Goal: Task Accomplishment & Management: Use online tool/utility

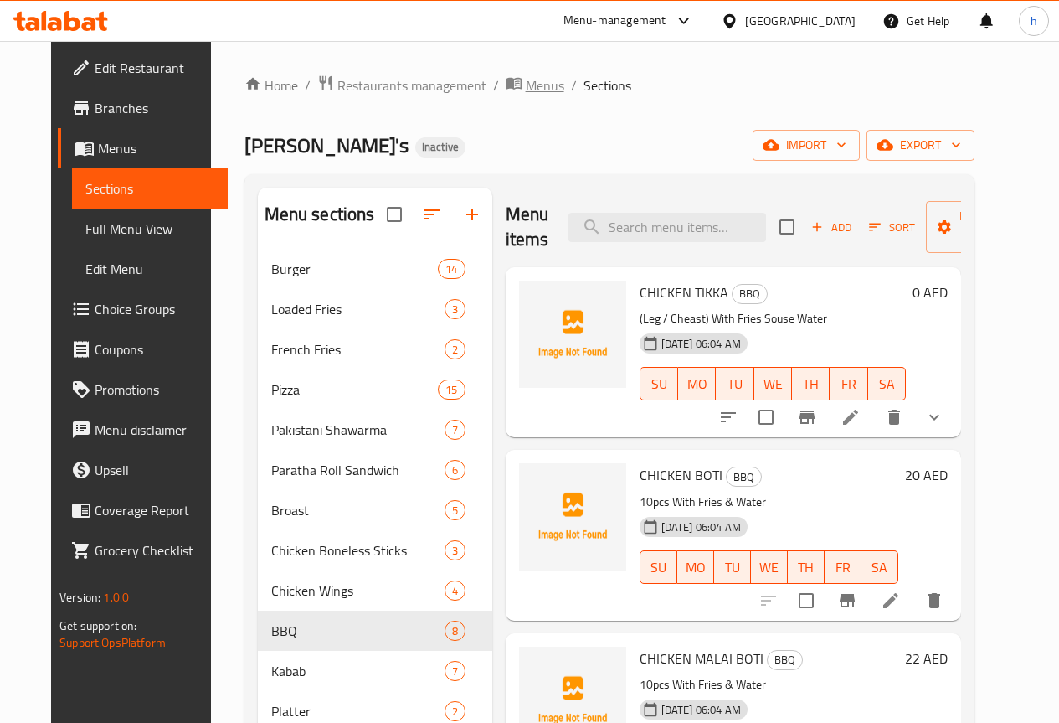
click at [526, 85] on span "Menus" at bounding box center [545, 85] width 39 height 20
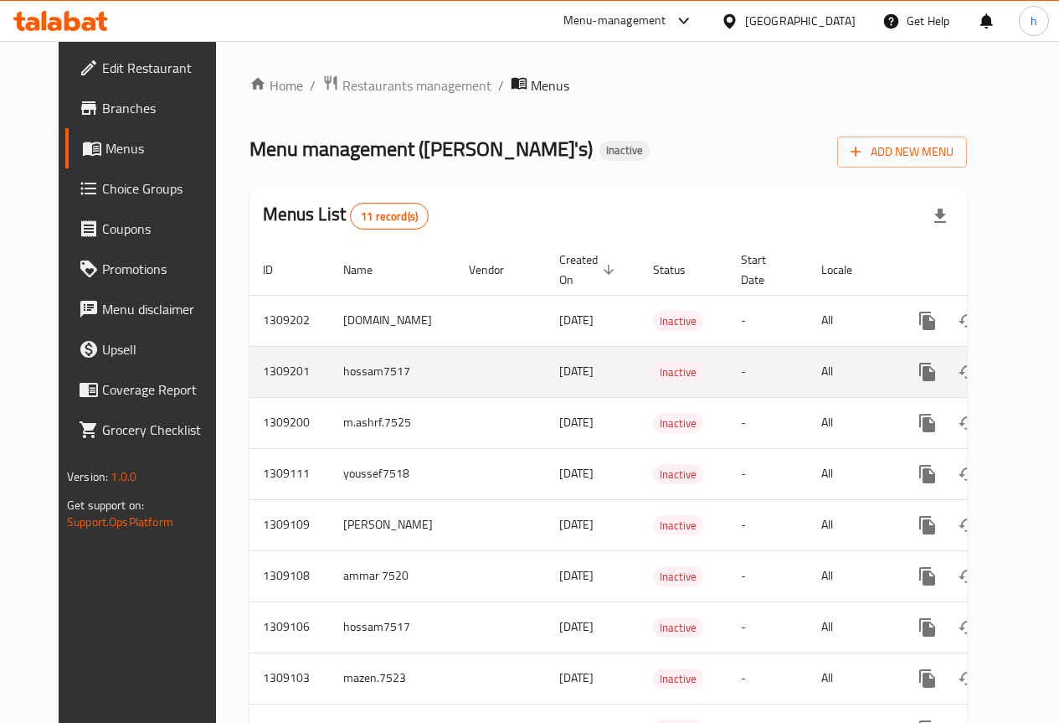
click at [1003, 371] on icon "enhanced table" at bounding box center [1009, 371] width 12 height 15
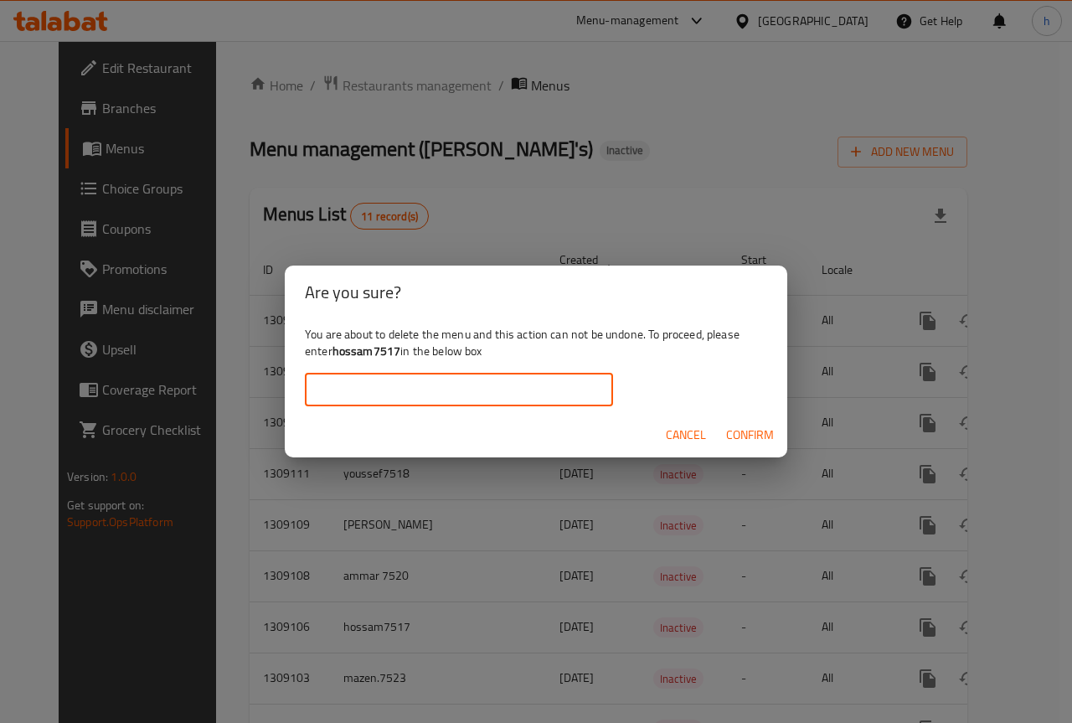
click at [436, 391] on input "text" at bounding box center [459, 390] width 308 height 34
type input "hossam7517"
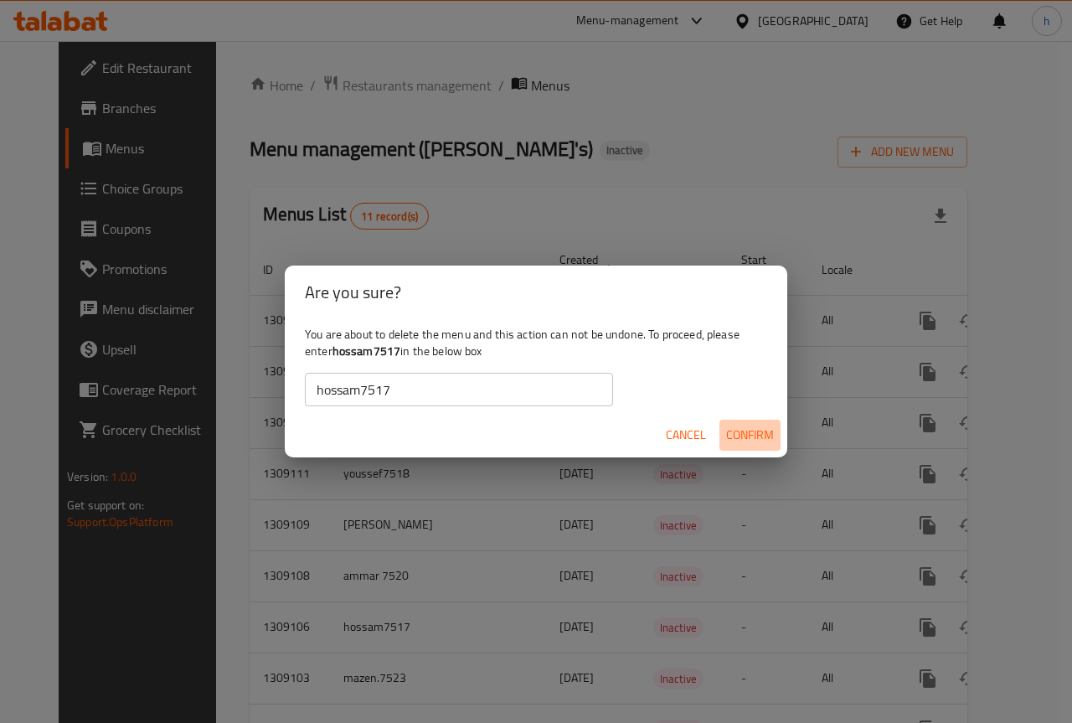
click at [753, 444] on span "Confirm" at bounding box center [750, 435] width 48 height 21
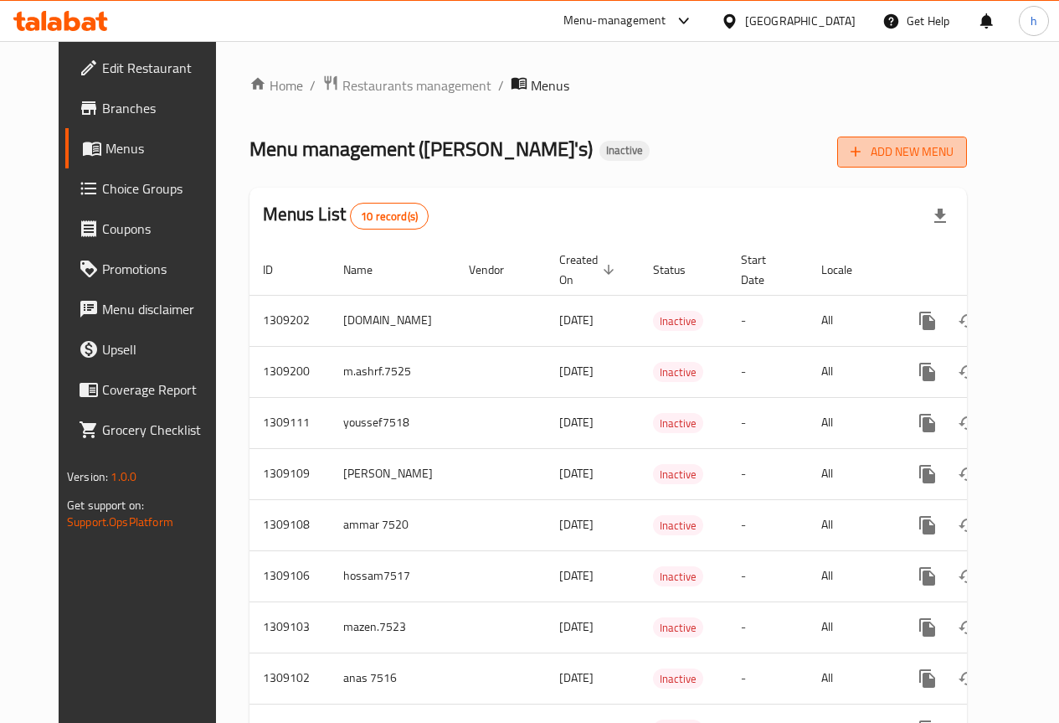
click at [954, 142] on span "Add New Menu" at bounding box center [902, 152] width 103 height 21
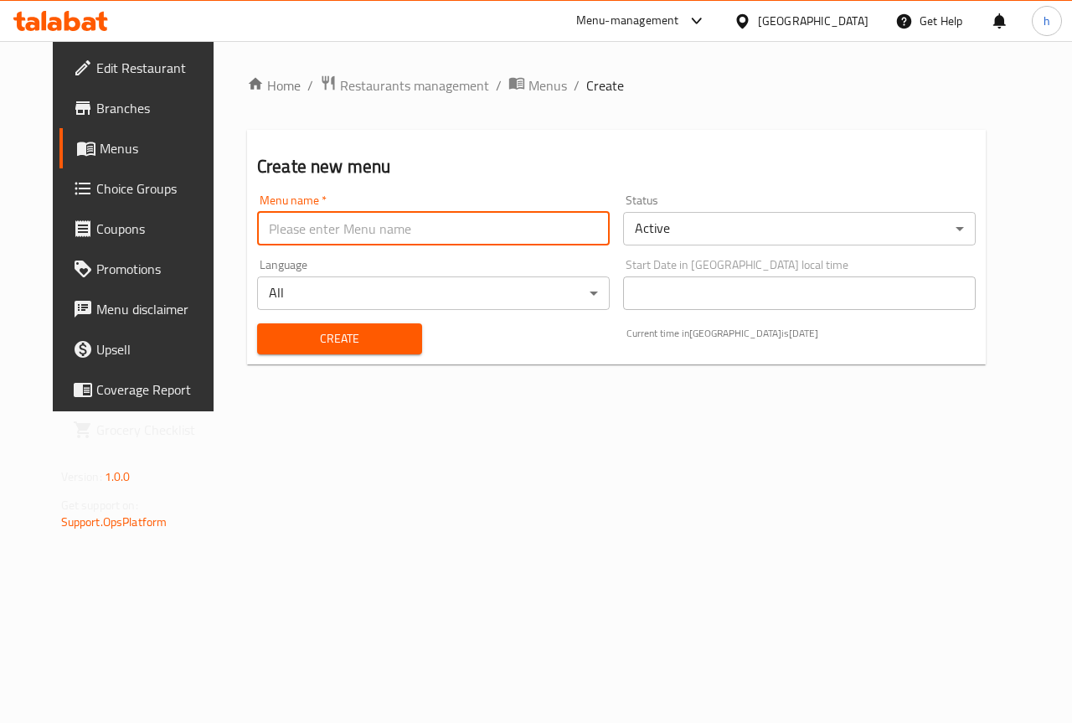
click at [483, 218] on input "text" at bounding box center [433, 229] width 353 height 34
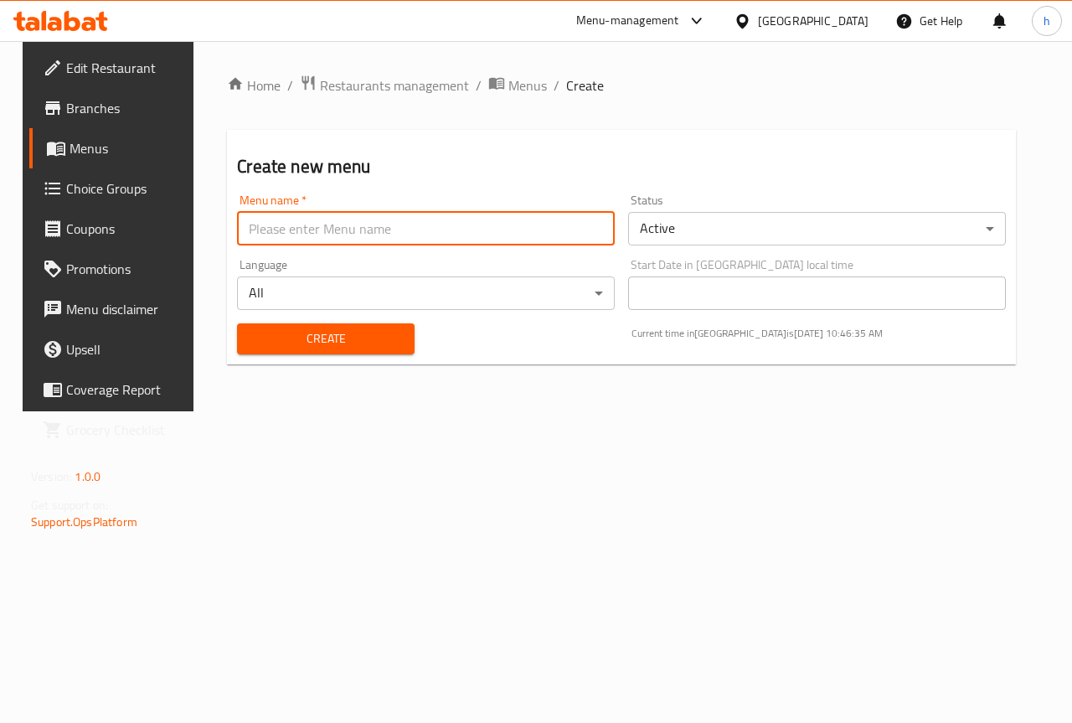
click at [354, 236] on input "text" at bounding box center [426, 229] width 378 height 34
type input "hossam7517"
click at [319, 348] on span "Create" at bounding box center [325, 338] width 150 height 21
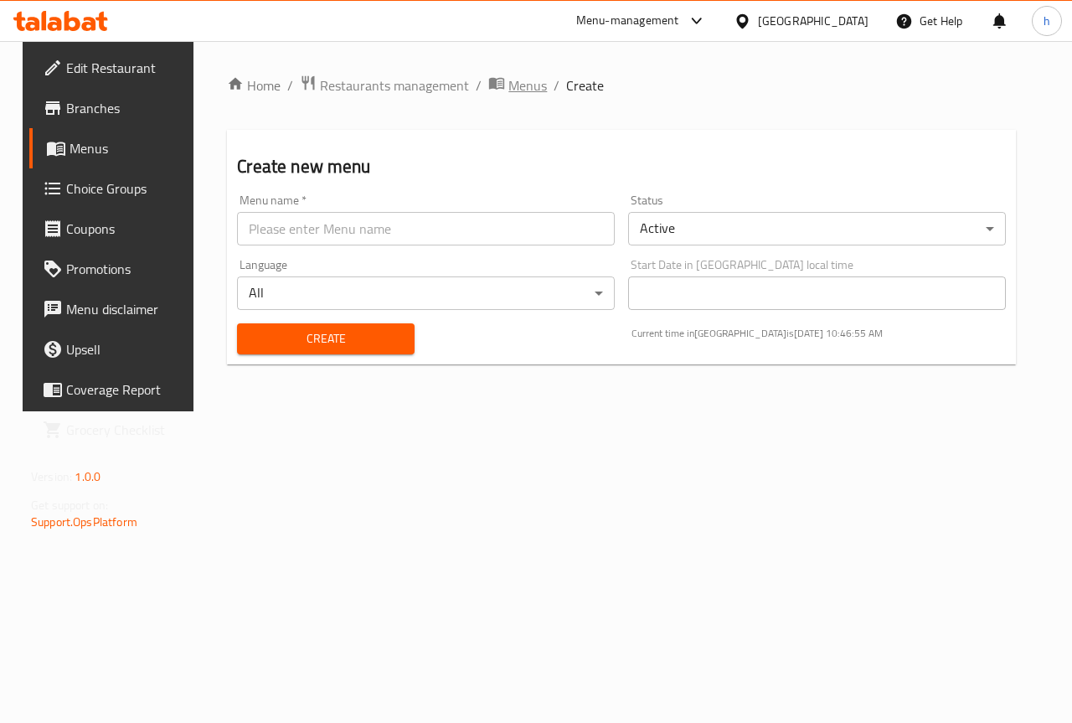
click at [515, 85] on span "Menus" at bounding box center [527, 85] width 39 height 20
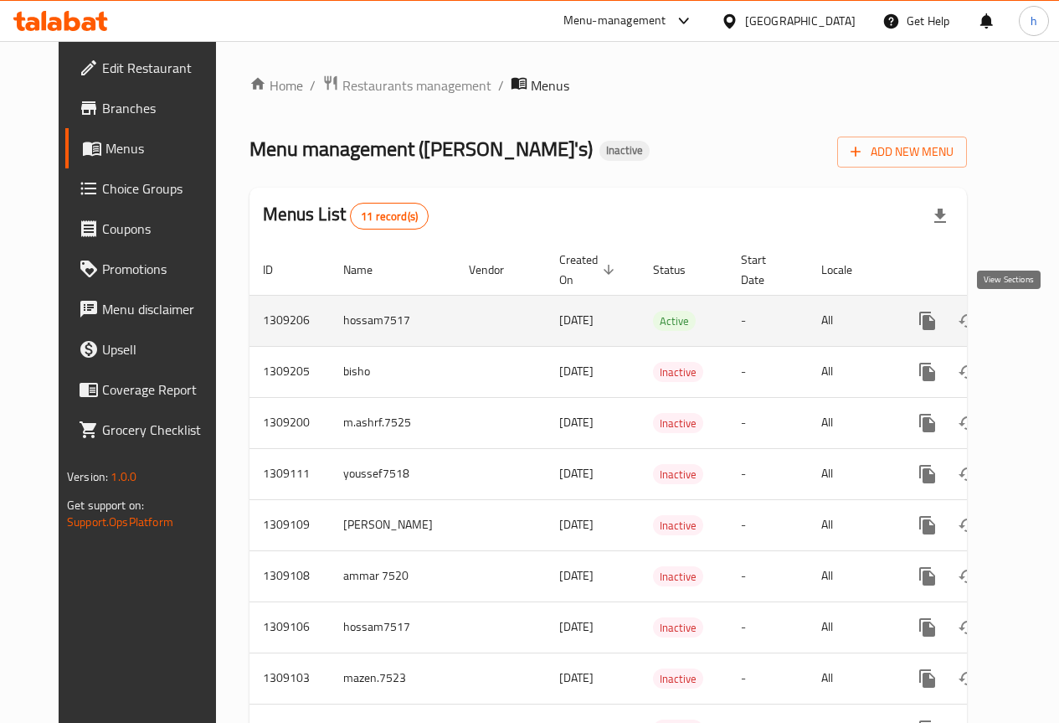
click at [1039, 316] on icon "enhanced table" at bounding box center [1049, 321] width 20 height 20
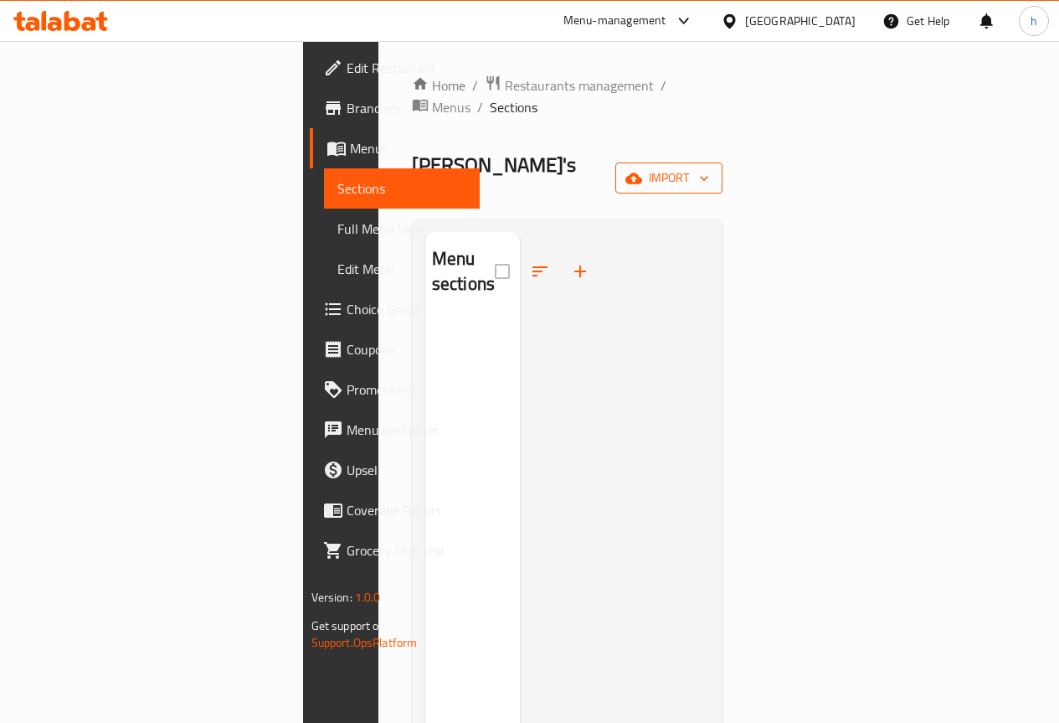
click at [709, 168] on span "import" at bounding box center [669, 178] width 80 height 21
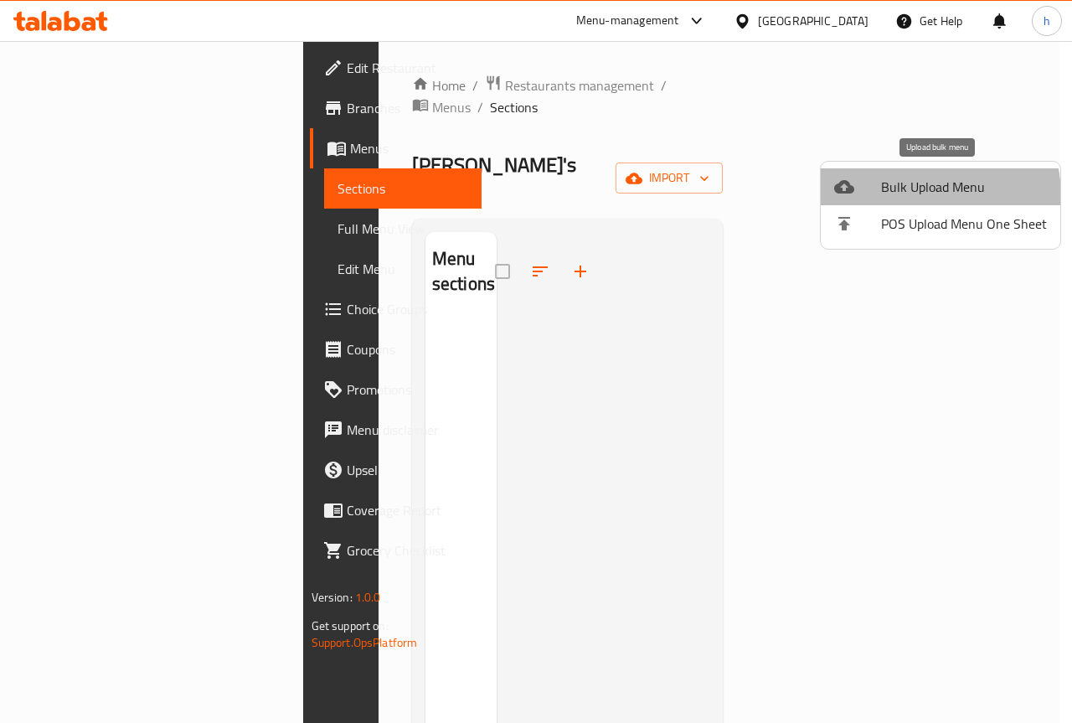
click at [901, 197] on span "Bulk Upload Menu" at bounding box center [964, 187] width 166 height 20
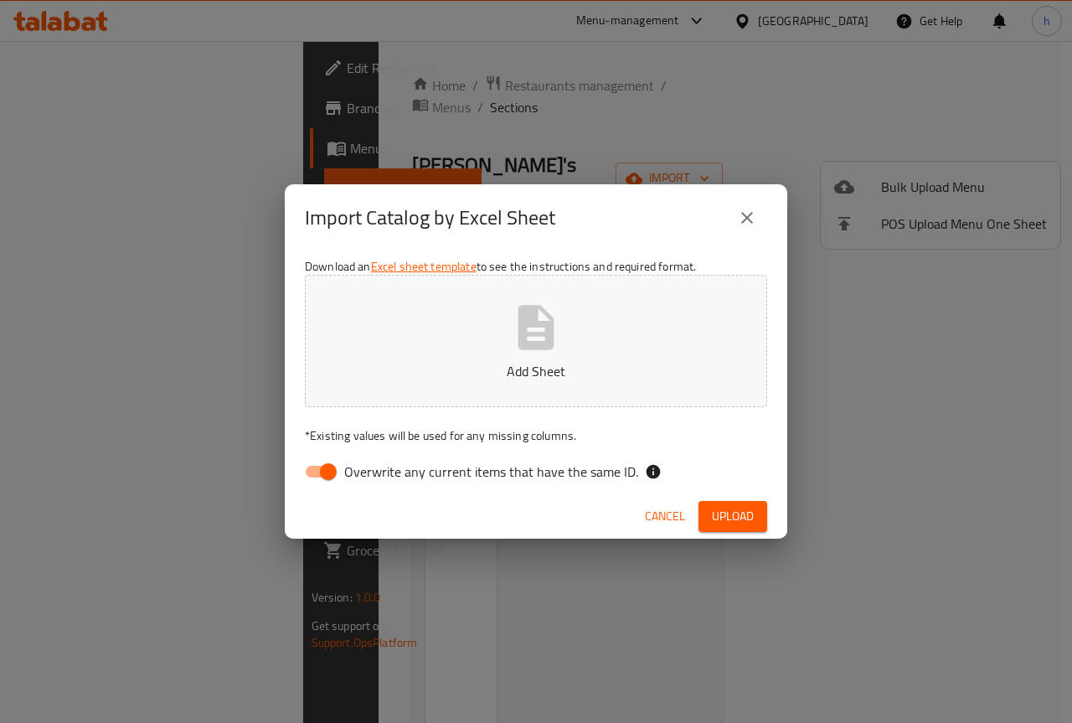
click at [324, 466] on input "Overwrite any current items that have the same ID." at bounding box center [328, 472] width 95 height 32
checkbox input "false"
click at [474, 327] on button "Add Sheet" at bounding box center [536, 341] width 462 height 132
click at [735, 519] on span "Upload" at bounding box center [733, 516] width 42 height 21
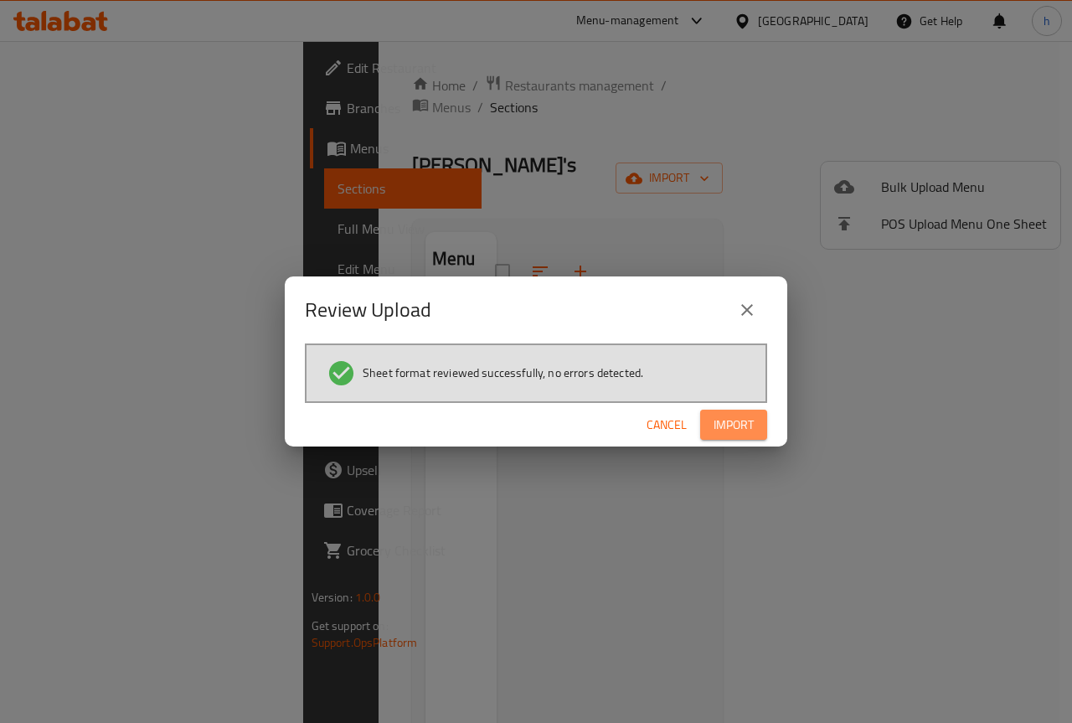
click at [720, 412] on button "Import" at bounding box center [733, 425] width 67 height 31
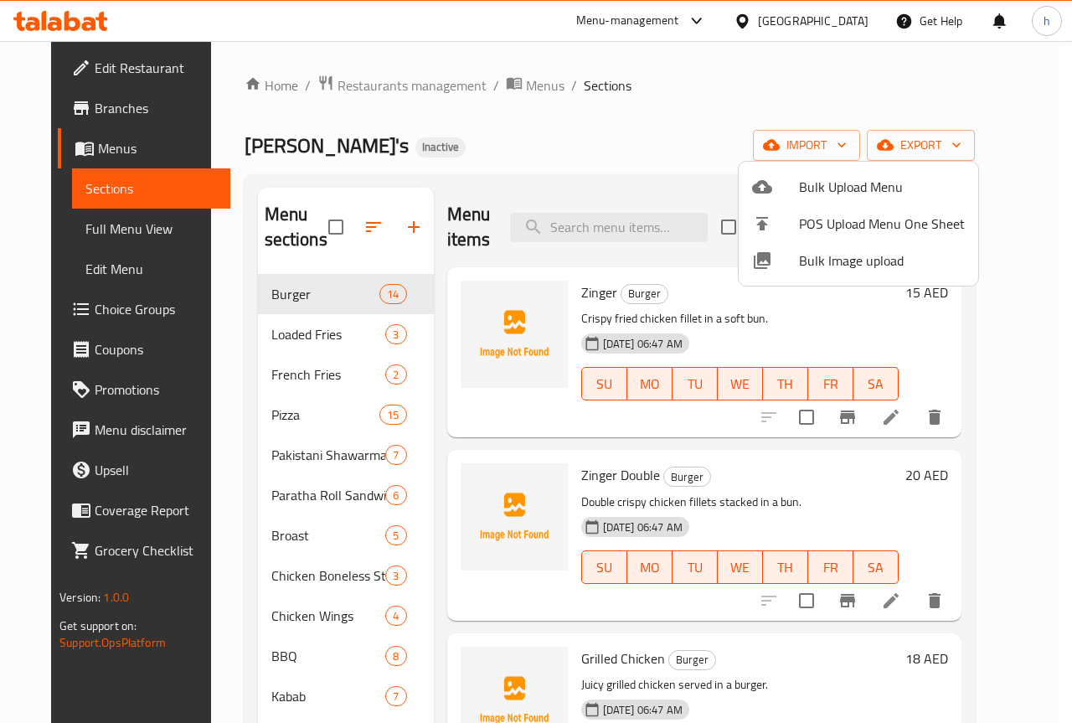
click at [193, 253] on div at bounding box center [536, 361] width 1072 height 723
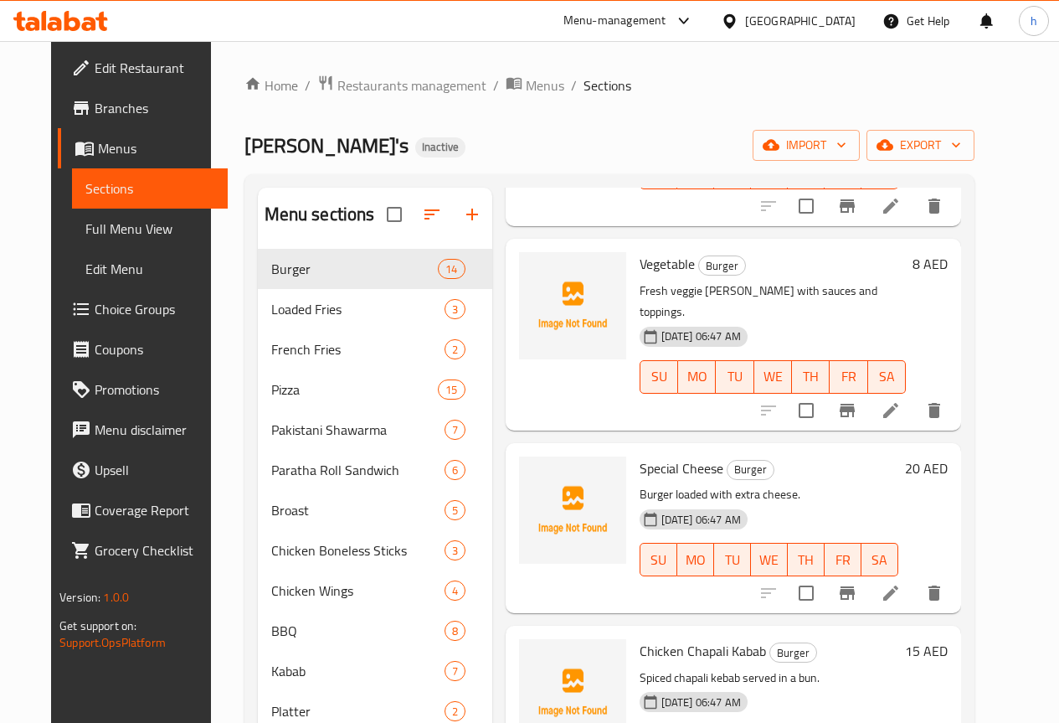
scroll to position [1905, 0]
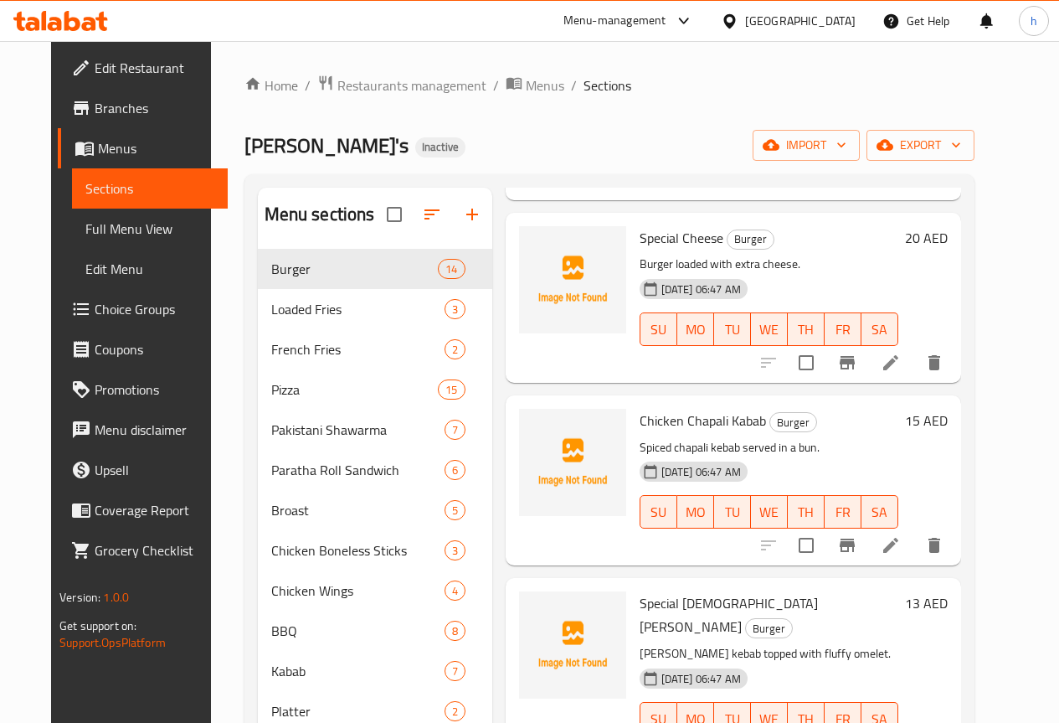
drag, startPoint x: 501, startPoint y: 80, endPoint x: 515, endPoint y: 126, distance: 48.2
click at [526, 80] on span "Menus" at bounding box center [545, 85] width 39 height 20
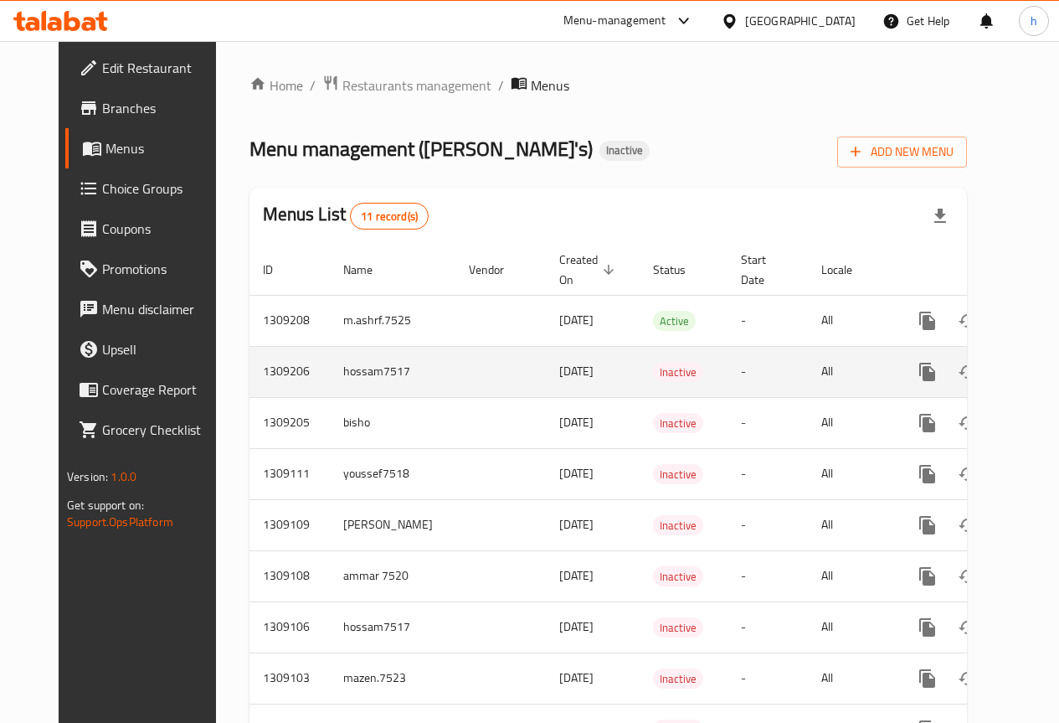
click at [1039, 369] on icon "enhanced table" at bounding box center [1049, 372] width 20 height 20
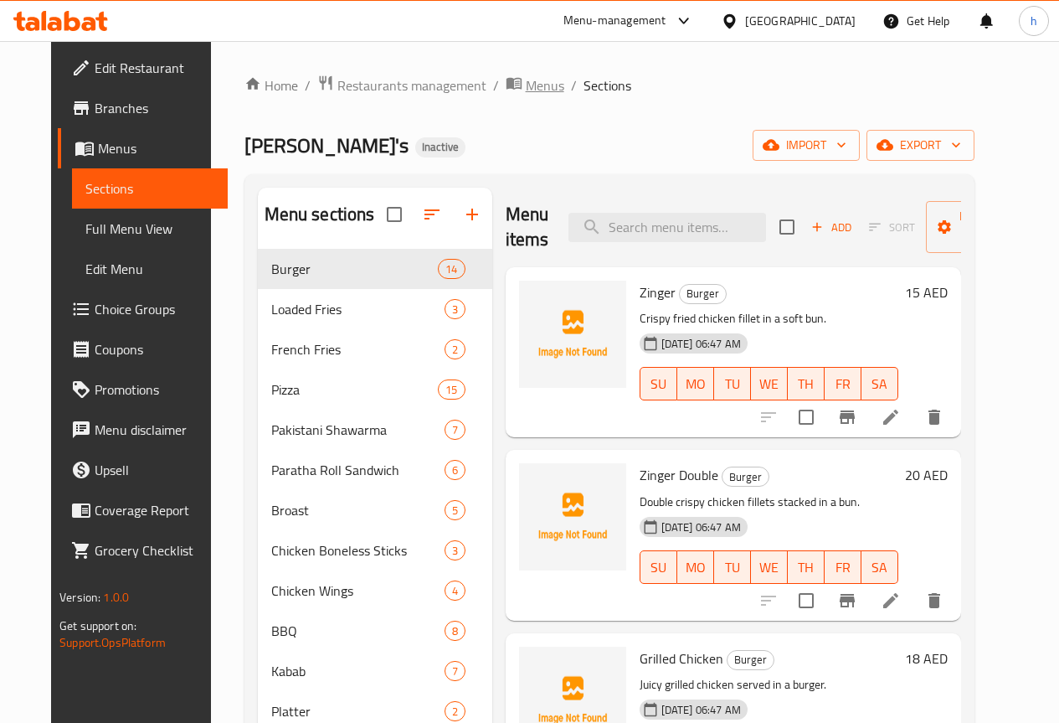
click at [526, 87] on span "Menus" at bounding box center [545, 85] width 39 height 20
